Goal: Task Accomplishment & Management: Complete application form

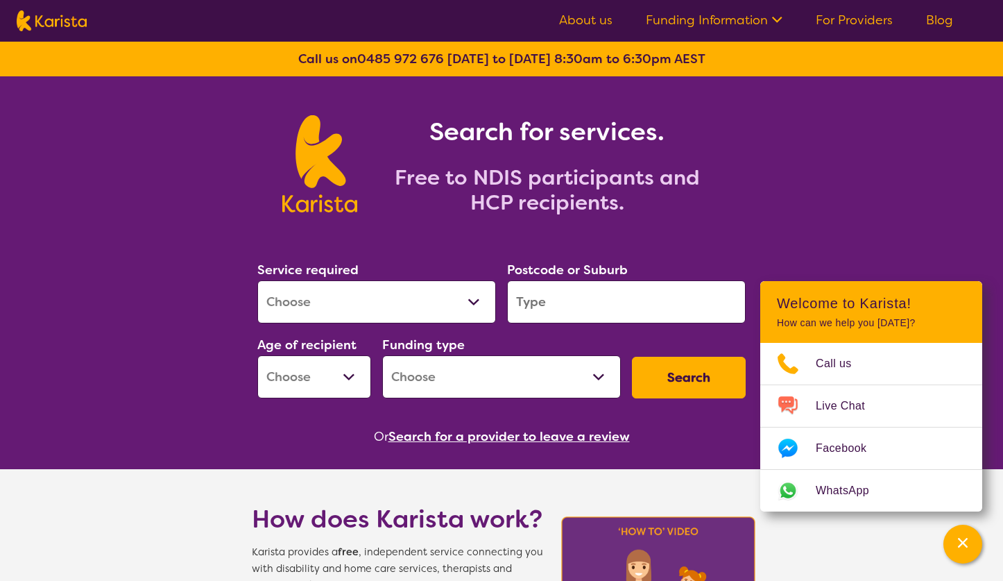
click at [418, 309] on select "Allied Health Assistant Assessment ([MEDICAL_DATA] or [MEDICAL_DATA]) Behaviour…" at bounding box center [376, 301] width 239 height 43
click at [318, 382] on select "Early Childhood - 0 to 9 Child - 10 to 11 Adolescent - 12 to 17 Adult - 18 to 6…" at bounding box center [314, 376] width 114 height 43
select select "EC"
click at [257, 355] on select "Early Childhood - 0 to 9 Child - 10 to 11 Adolescent - 12 to 17 Adult - 18 to 6…" at bounding box center [314, 376] width 114 height 43
click at [444, 378] on select "Home Care Package (HCP) National Disability Insurance Scheme (NDIS) I don't know" at bounding box center [501, 376] width 239 height 43
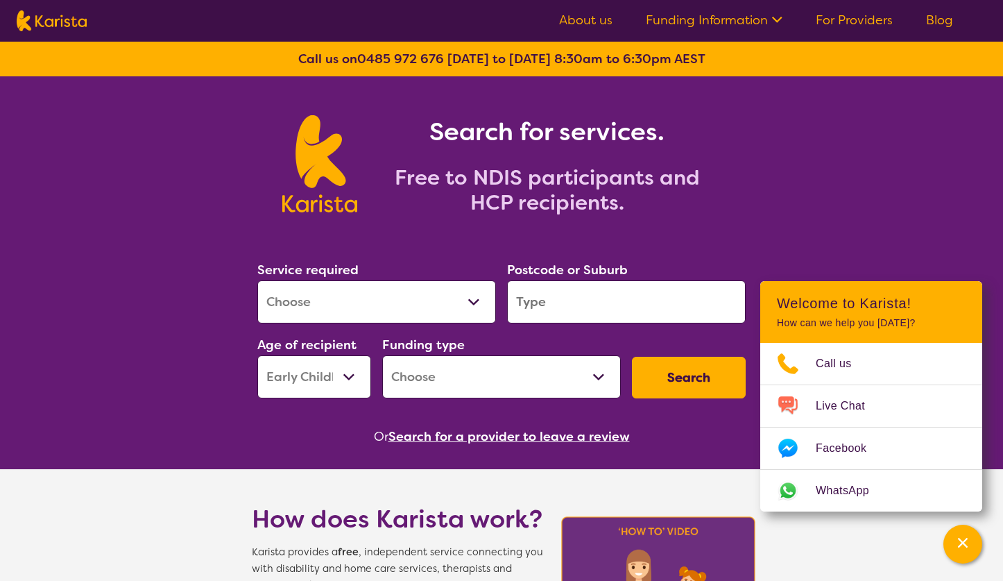
select select "NDIS"
click at [382, 355] on select "Home Care Package (HCP) National Disability Insurance Scheme (NDIS) I don't know" at bounding box center [501, 376] width 239 height 43
click at [610, 300] on input "search" at bounding box center [626, 301] width 239 height 43
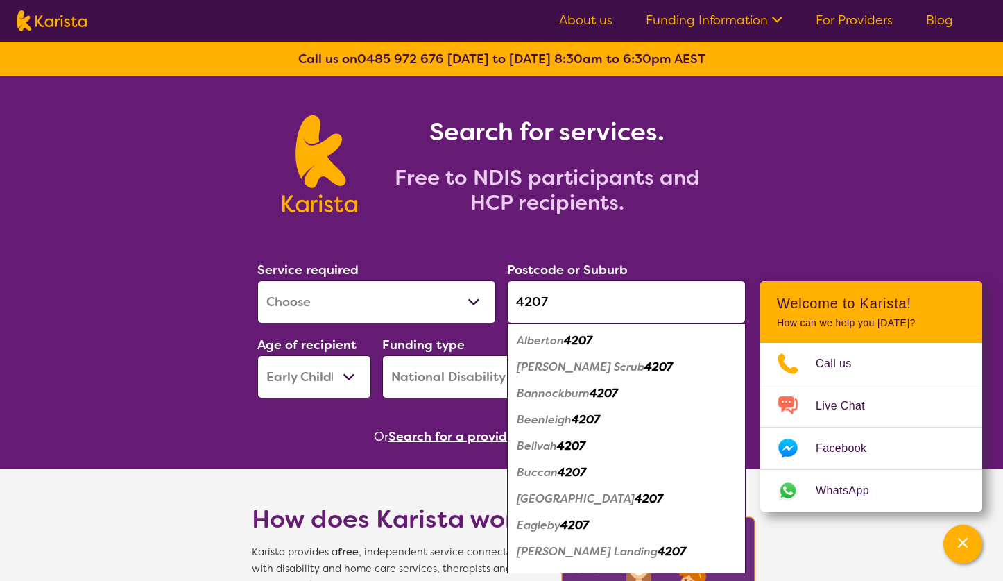
type input "4207"
click at [757, 228] on section "Service required Allied Health Assistant Assessment ([MEDICAL_DATA] or [MEDICAL…" at bounding box center [501, 334] width 533 height 226
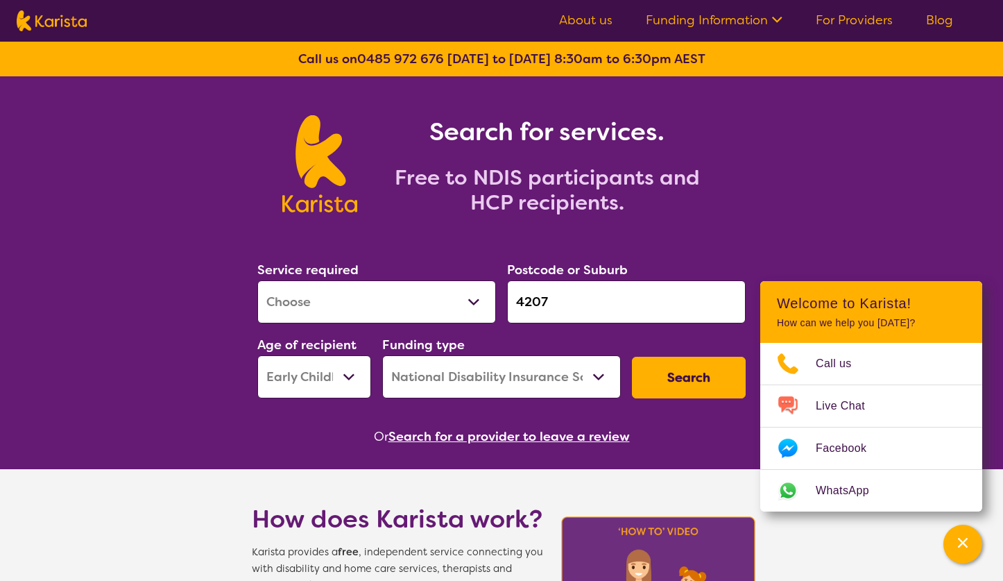
click at [684, 391] on button "Search" at bounding box center [689, 378] width 114 height 42
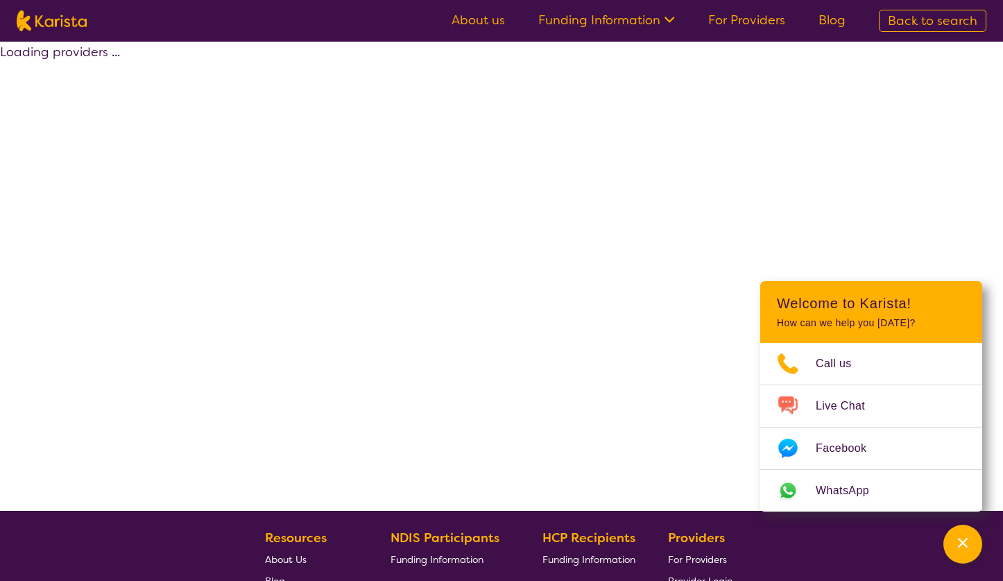
select select "by_score"
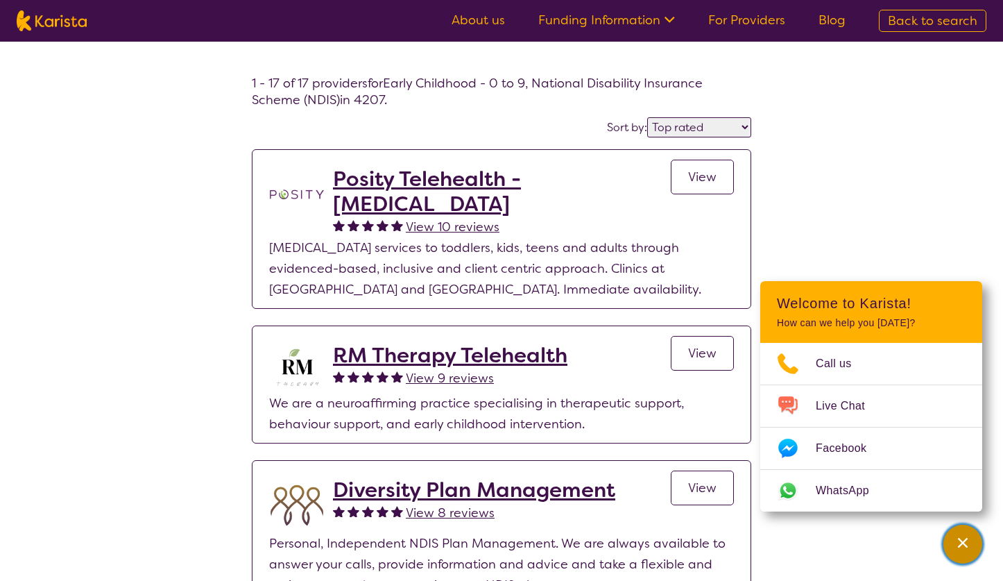
click at [981, 545] on button "Channel Menu" at bounding box center [963, 543] width 39 height 39
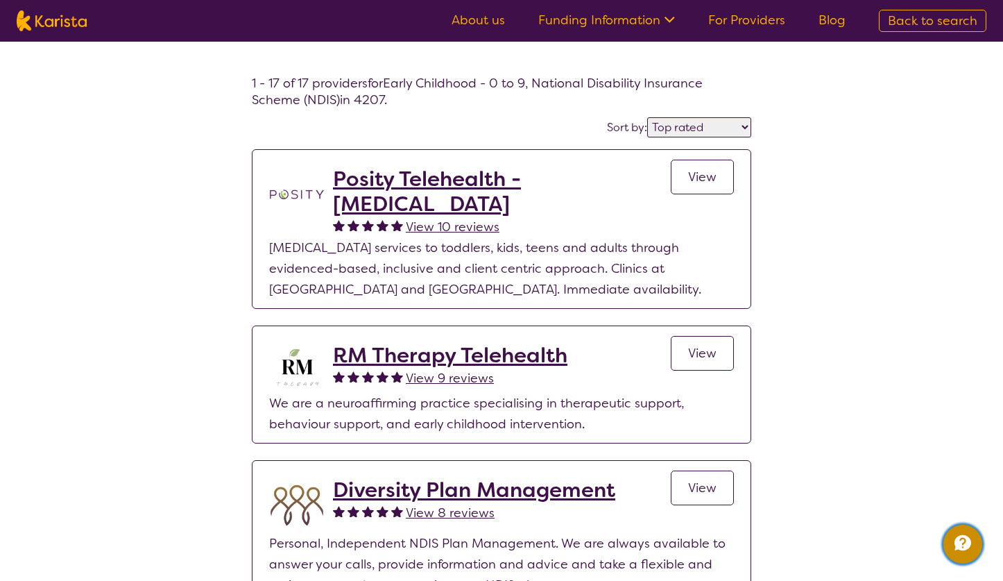
select select "EC"
select select "NDIS"
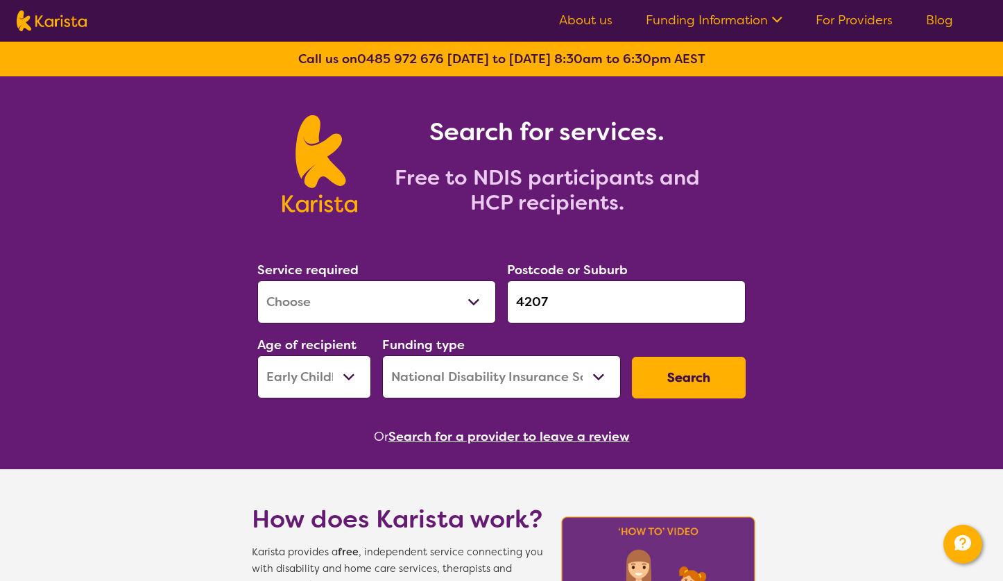
click at [436, 298] on select "Allied Health Assistant Assessment ([MEDICAL_DATA] or [MEDICAL_DATA]) Behaviour…" at bounding box center [376, 301] width 239 height 43
select select "Allied Health Assistant"
click at [257, 280] on select "Allied Health Assistant Assessment ([MEDICAL_DATA] or [MEDICAL_DATA]) Behaviour…" at bounding box center [376, 301] width 239 height 43
click at [703, 377] on button "Search" at bounding box center [689, 378] width 114 height 42
